Goal: Contribute content: Add original content to the website for others to see

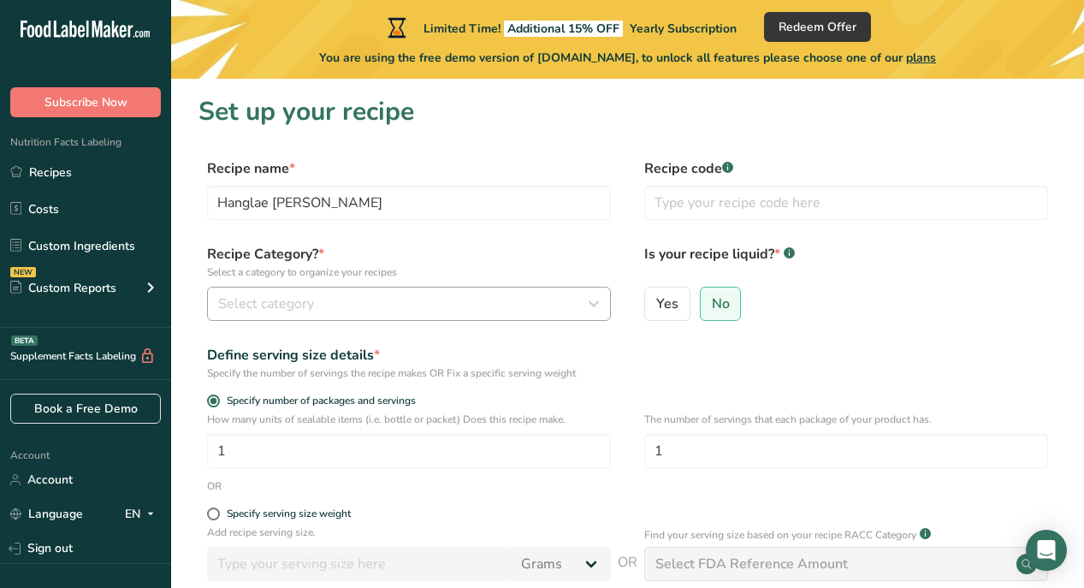
type input "Hanglae [PERSON_NAME]"
click at [268, 304] on span "Select category" at bounding box center [266, 303] width 96 height 21
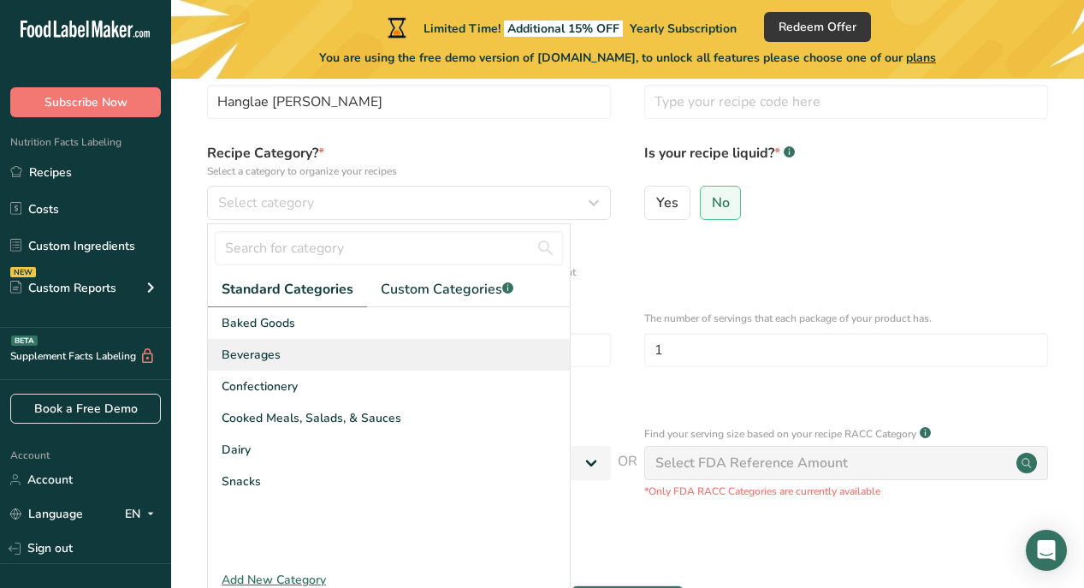
scroll to position [104, 0]
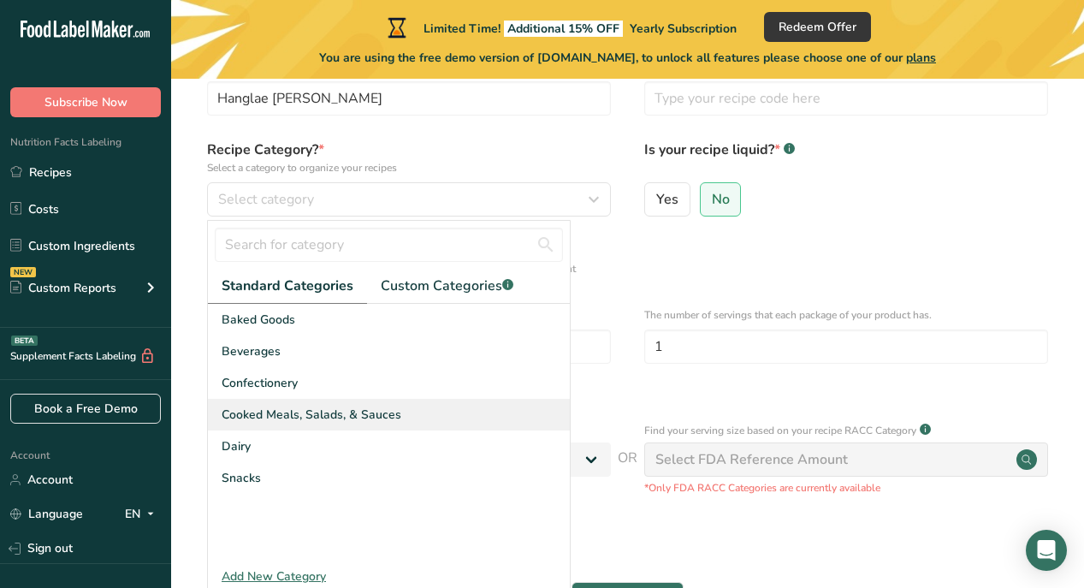
click at [310, 406] on span "Cooked Meals, Salads, & Sauces" at bounding box center [312, 415] width 180 height 18
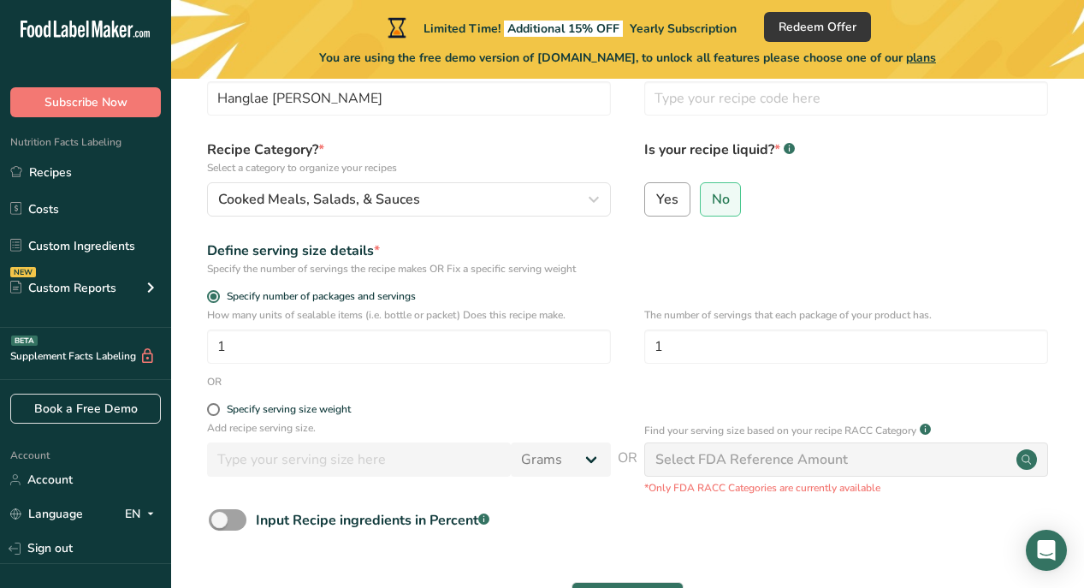
click at [672, 198] on span "Yes" at bounding box center [667, 199] width 22 height 17
click at [656, 198] on input "Yes" at bounding box center [650, 198] width 11 height 11
radio input "true"
radio input "false"
select select "22"
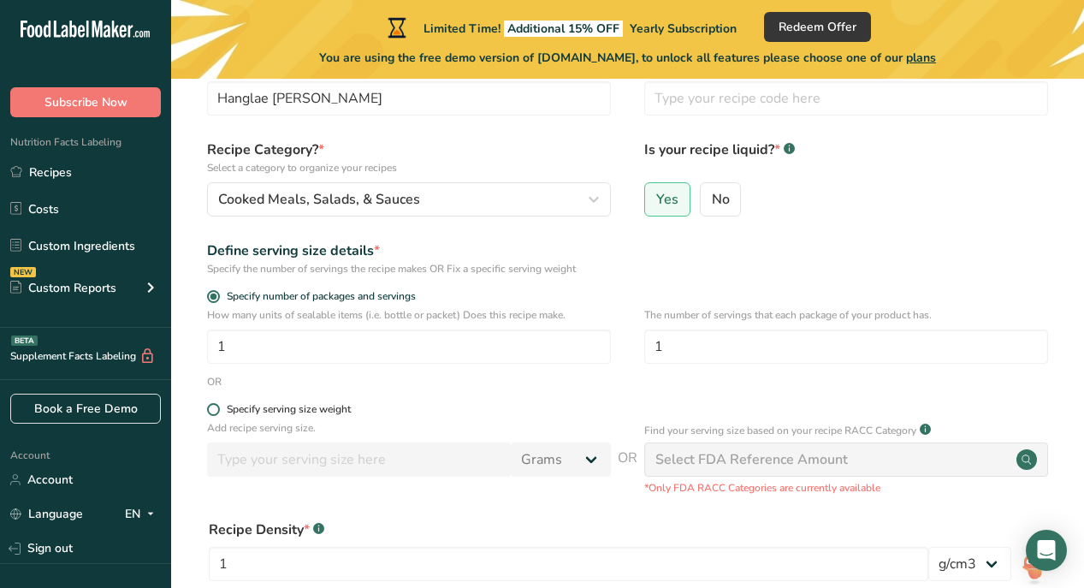
click at [213, 406] on span at bounding box center [213, 409] width 13 height 13
click at [213, 406] on input "Specify serving size weight" at bounding box center [212, 409] width 11 height 11
radio input "true"
radio input "false"
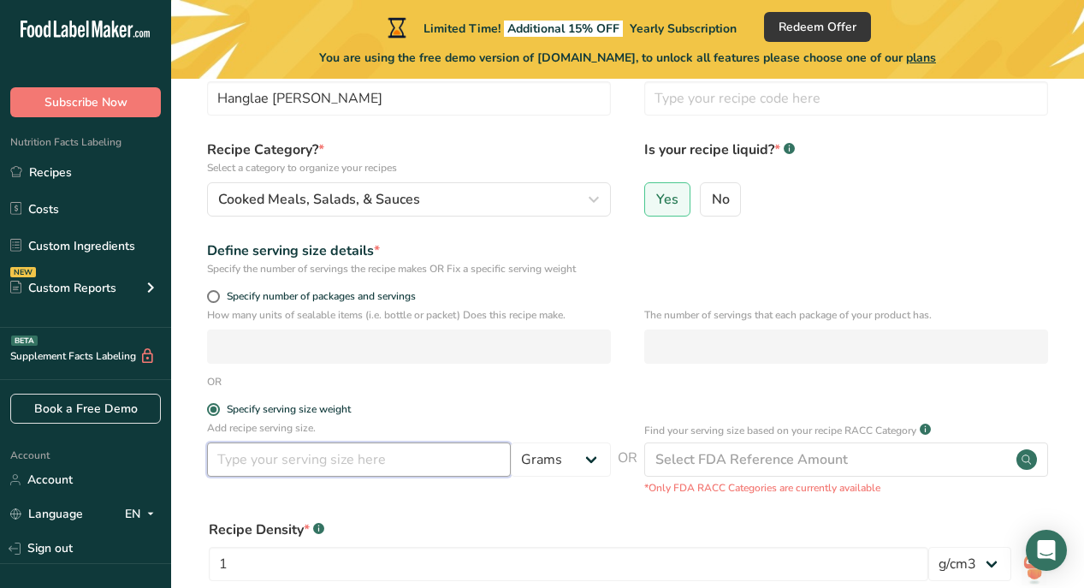
click at [233, 465] on input "number" at bounding box center [359, 459] width 304 height 34
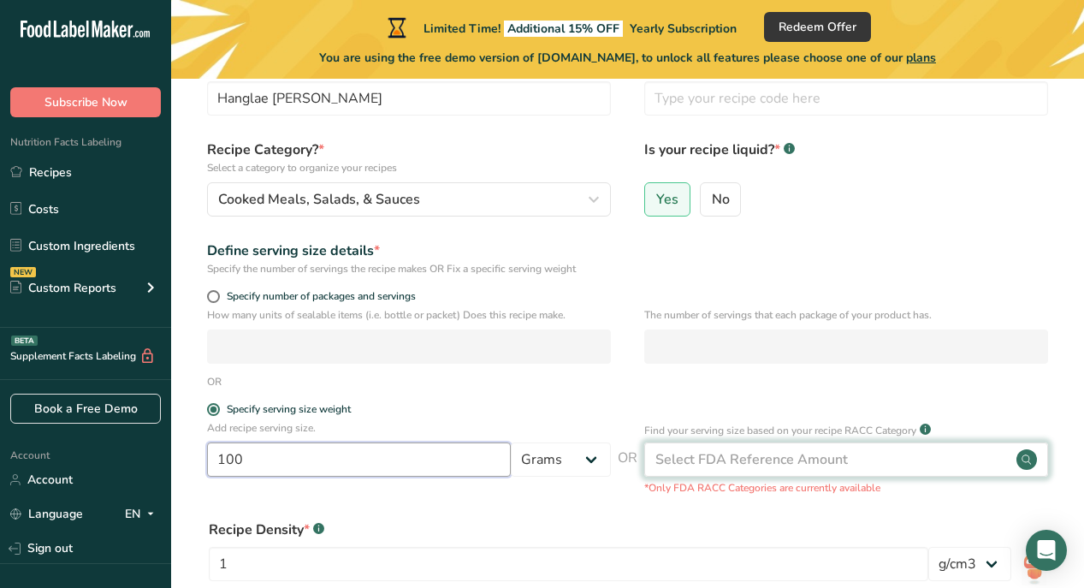
type input "100"
click at [1027, 458] on circle at bounding box center [1026, 459] width 21 height 21
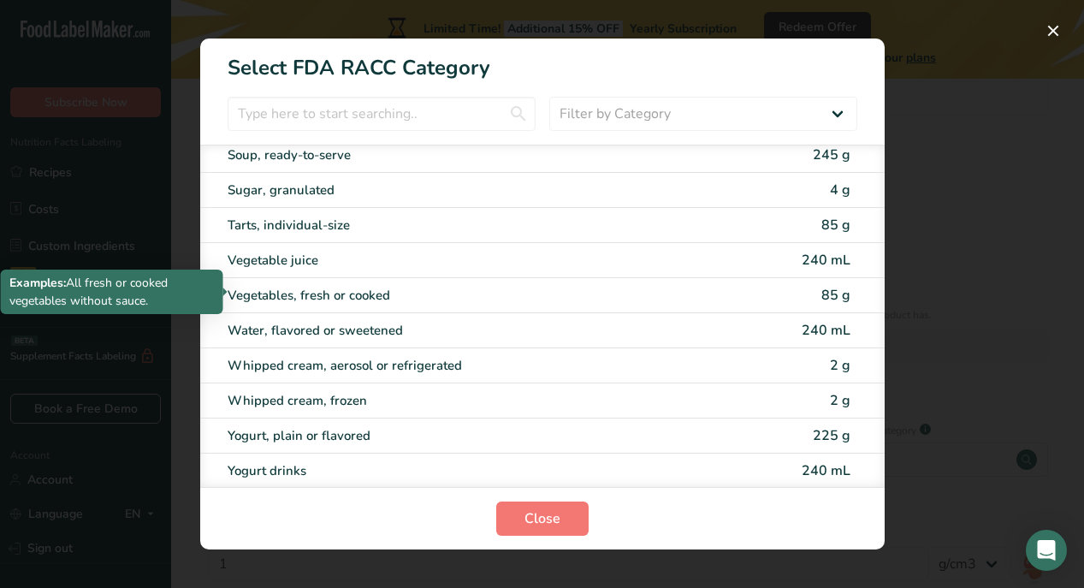
scroll to position [3358, 0]
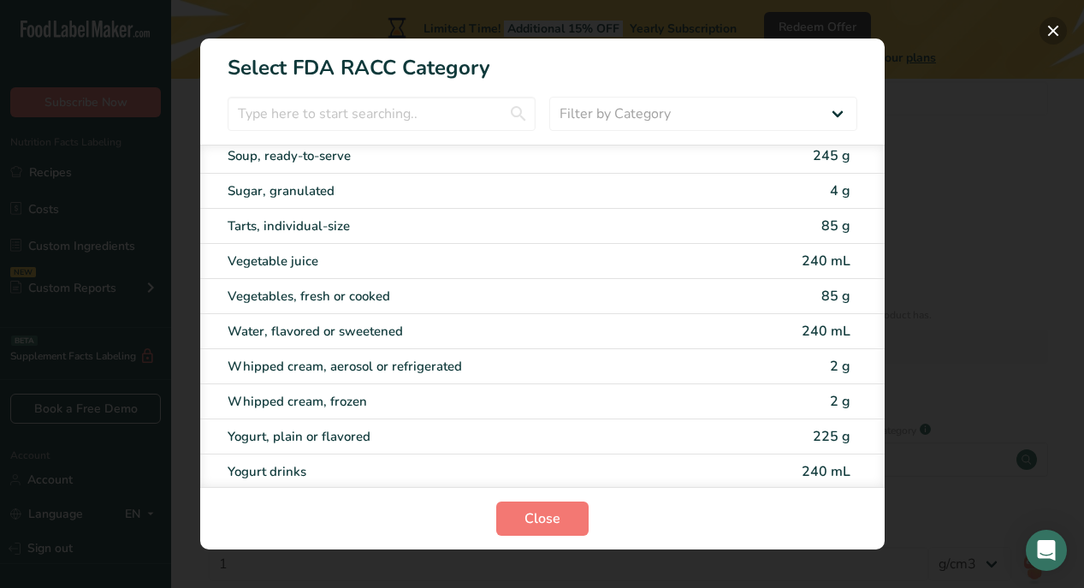
click at [1055, 30] on button "RACC Category Selection Modal" at bounding box center [1053, 30] width 27 height 27
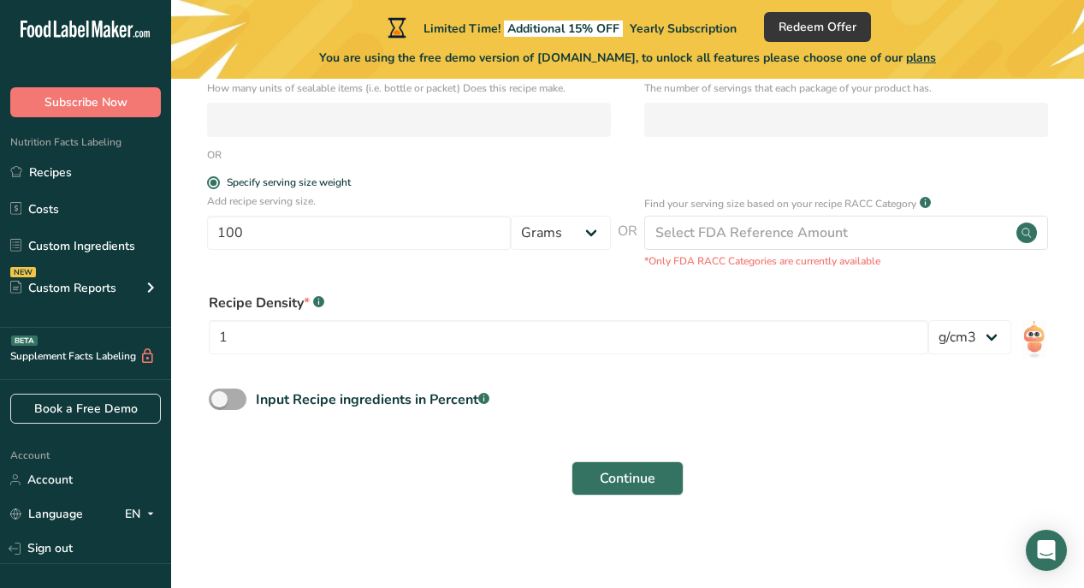
scroll to position [330, 0]
click at [619, 474] on span "Continue" at bounding box center [628, 479] width 56 height 21
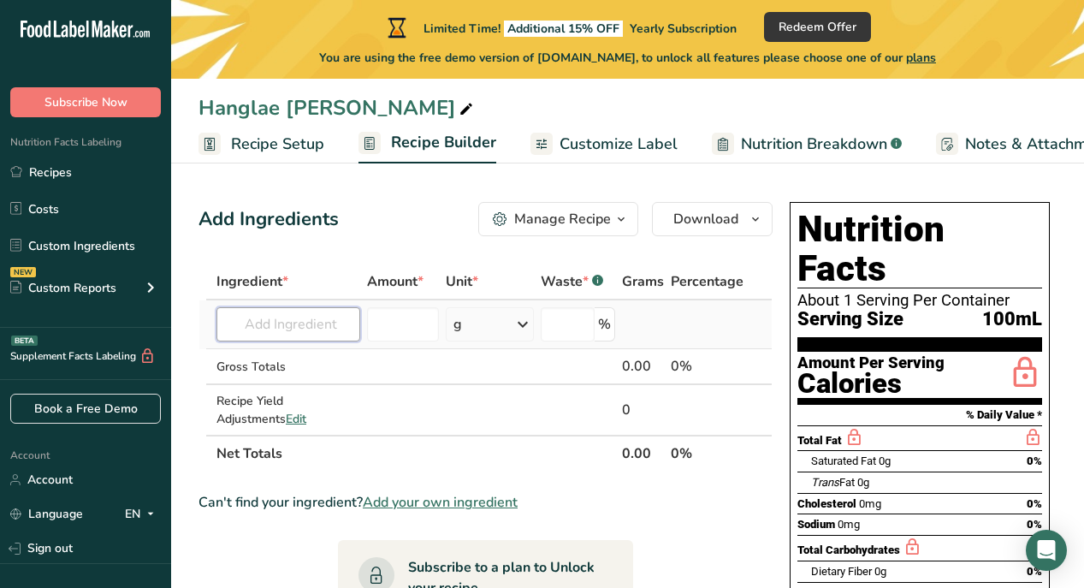
click at [240, 317] on input "text" at bounding box center [288, 324] width 144 height 34
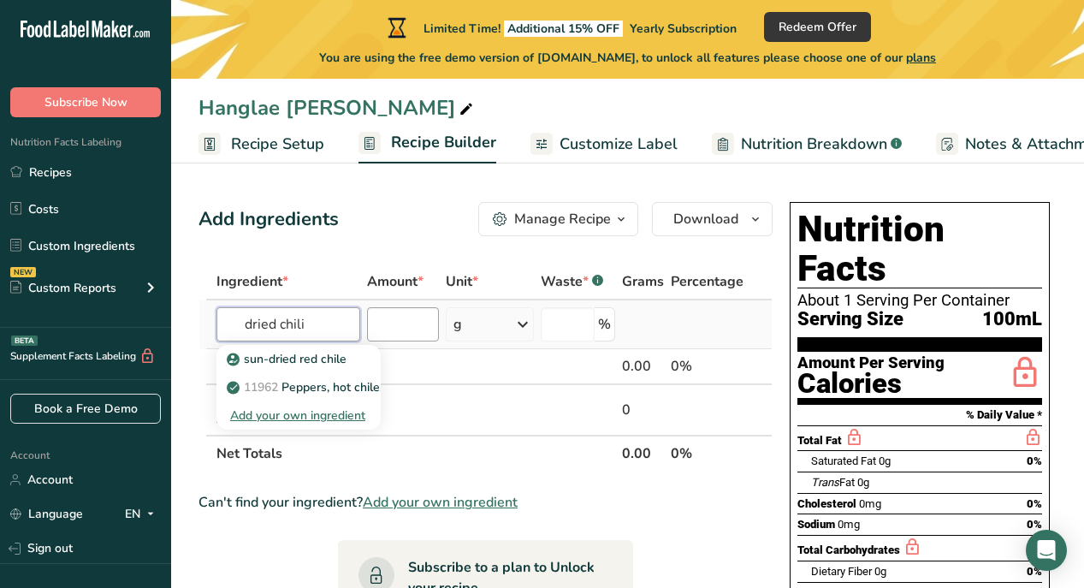
type input "dried chili"
click at [422, 323] on input "number" at bounding box center [403, 324] width 73 height 34
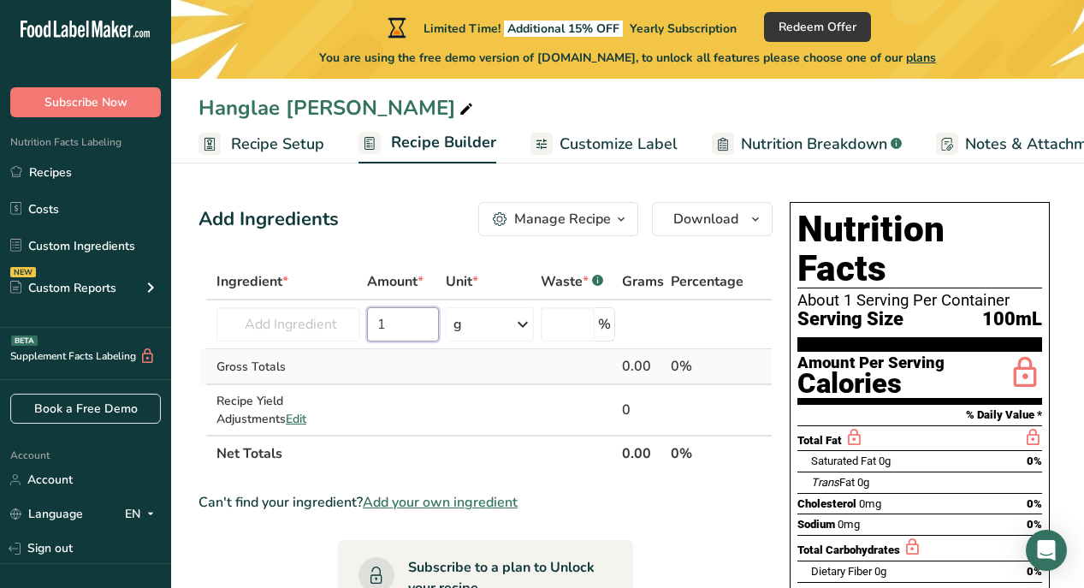
type input "1"
click at [310, 361] on div "Gross Totals" at bounding box center [288, 367] width 144 height 18
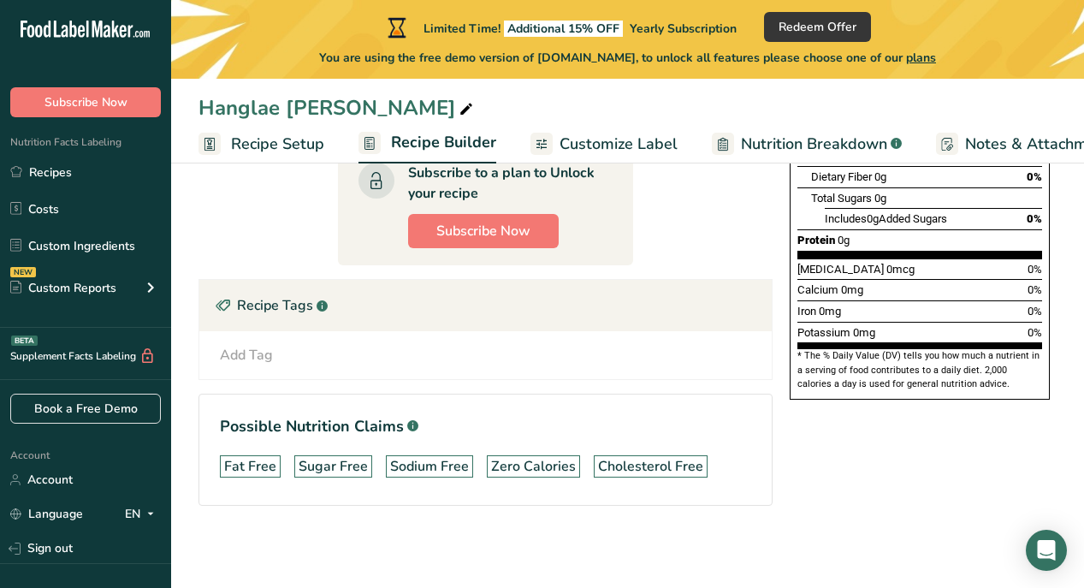
scroll to position [394, 0]
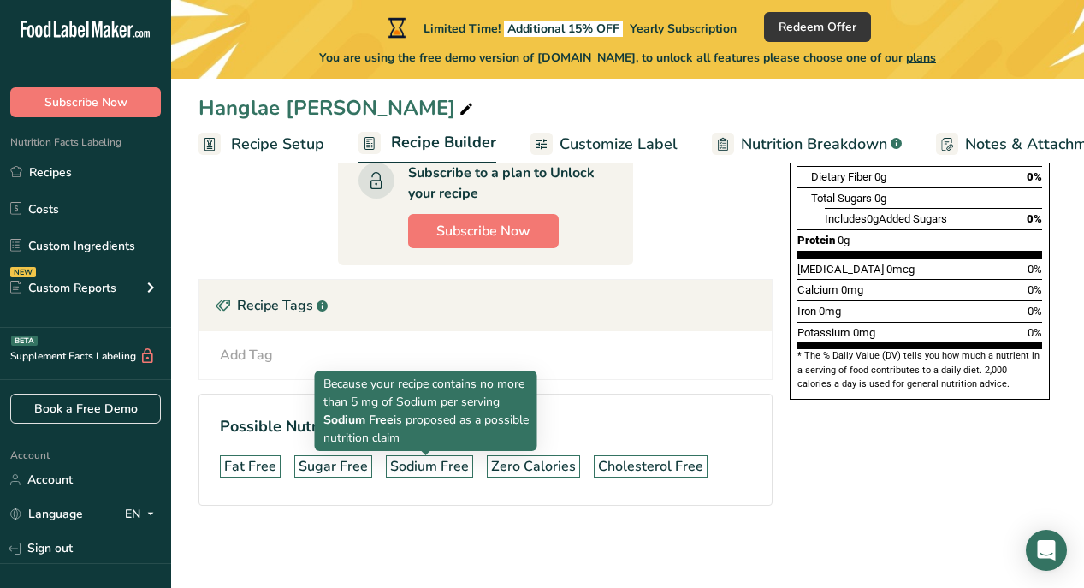
click at [418, 471] on div "Sodium Free" at bounding box center [429, 466] width 79 height 21
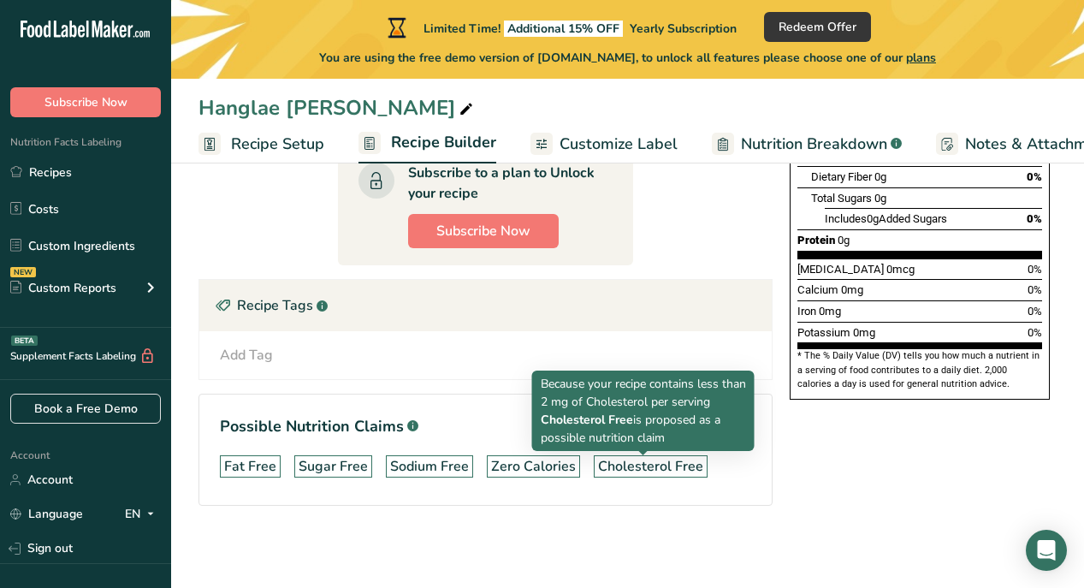
click at [629, 469] on div "Cholesterol Free" at bounding box center [650, 466] width 105 height 21
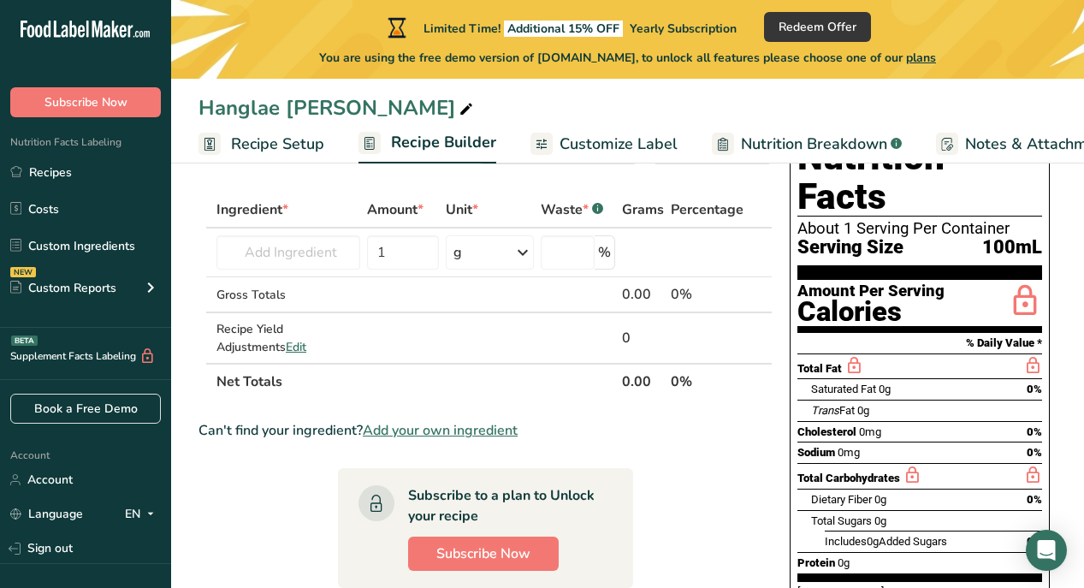
scroll to position [65, 0]
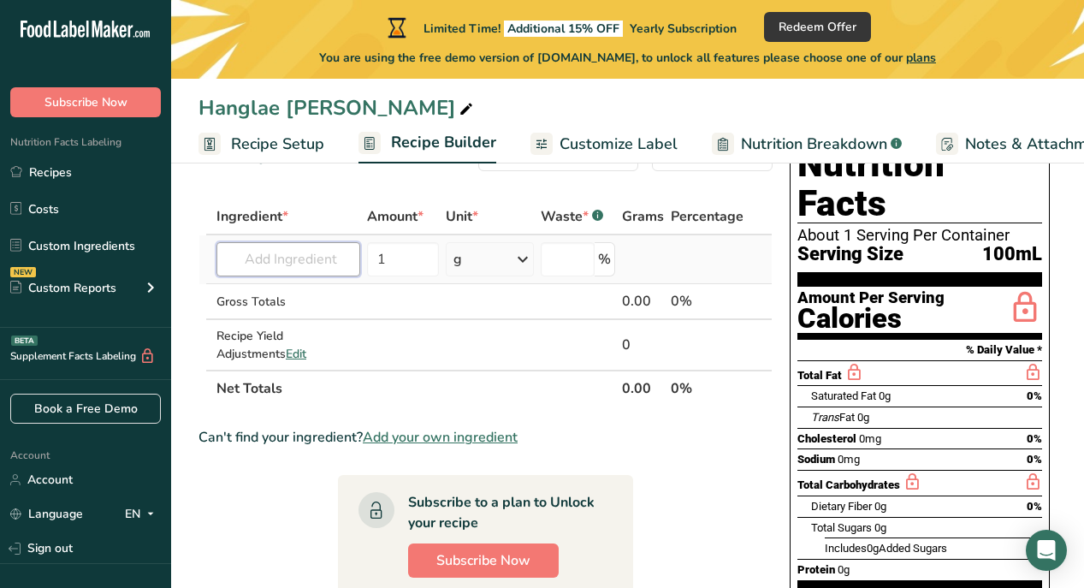
click at [247, 265] on input "text" at bounding box center [288, 259] width 144 height 34
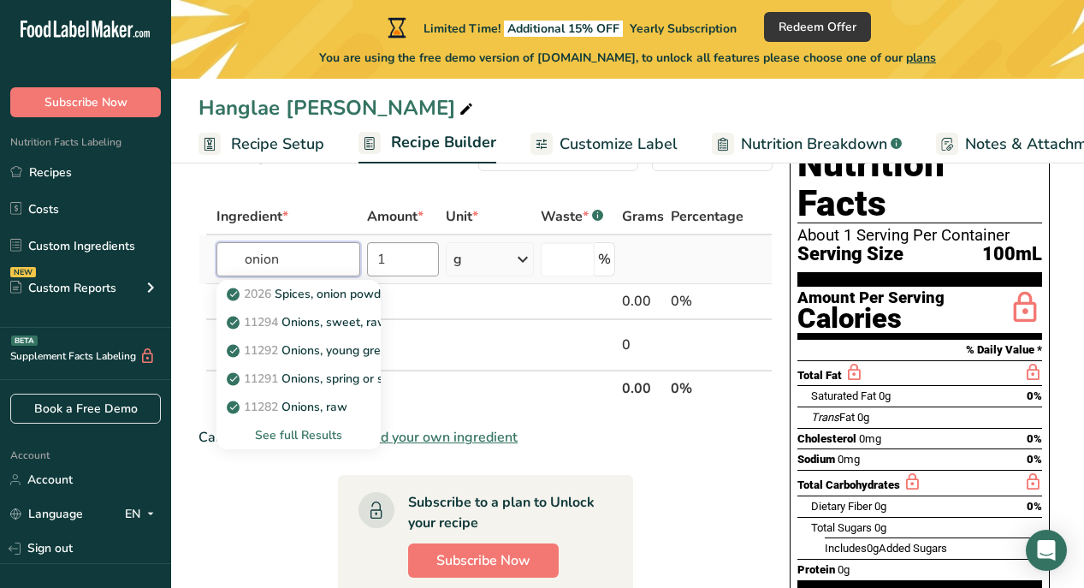
type input "onion"
click at [392, 259] on input "1" at bounding box center [403, 259] width 73 height 34
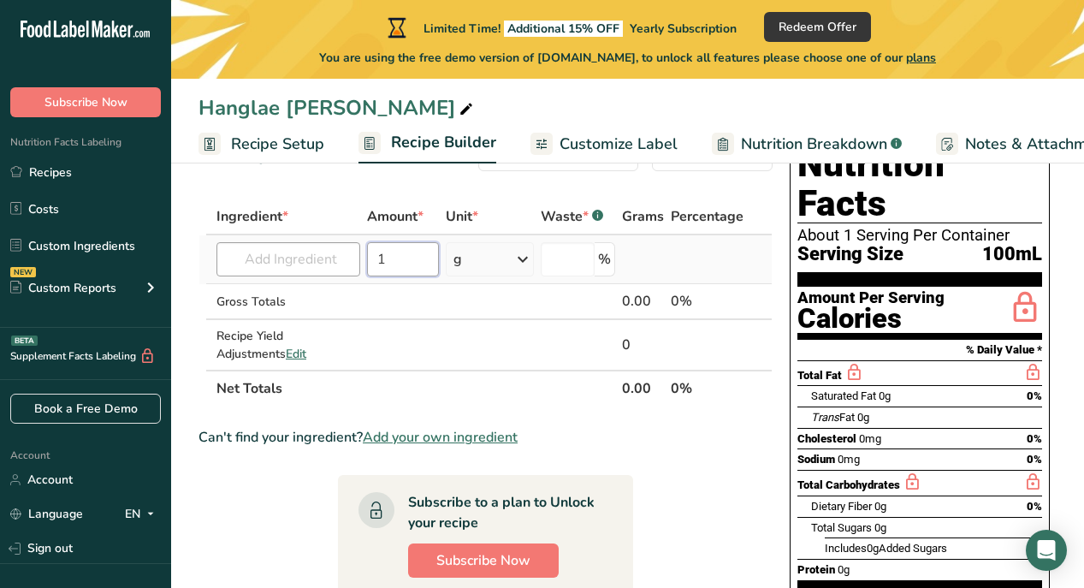
drag, startPoint x: 385, startPoint y: 259, endPoint x: 357, endPoint y: 258, distance: 28.2
click at [357, 258] on tr "2026 Spices, onion powder 11294 Onions, sweet, raw 11292 Onions, young green, t…" at bounding box center [485, 259] width 572 height 49
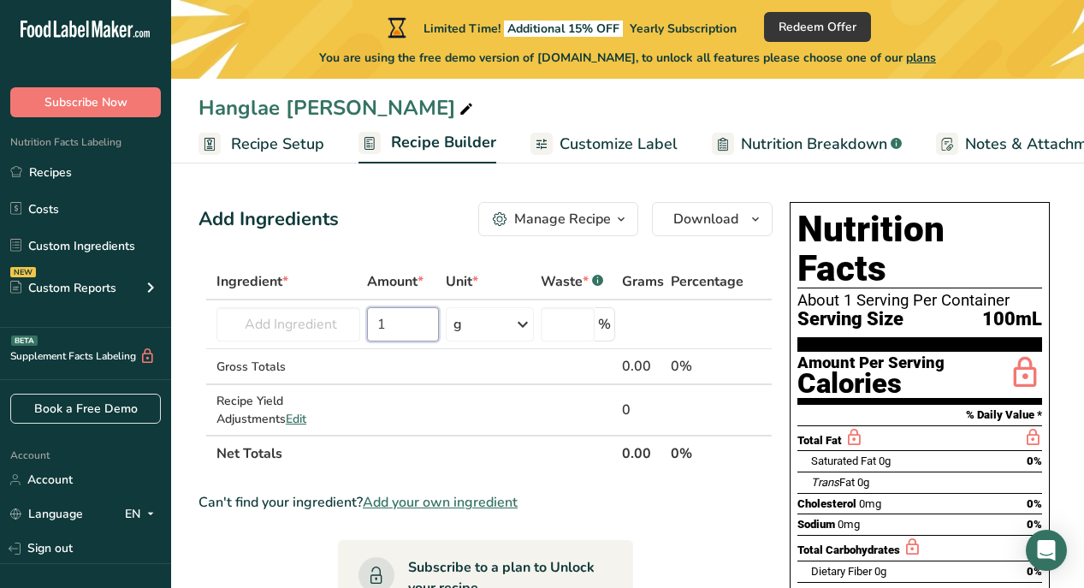
scroll to position [0, 0]
click at [303, 324] on input "text" at bounding box center [288, 324] width 144 height 34
